Goal: Find specific page/section

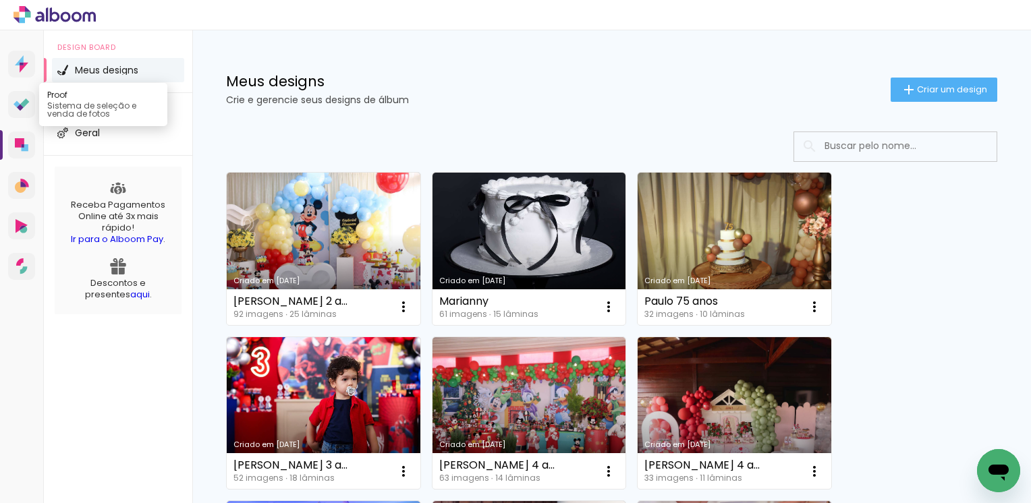
click at [24, 99] on icon at bounding box center [21, 105] width 16 height 13
